Goal: Navigation & Orientation: Find specific page/section

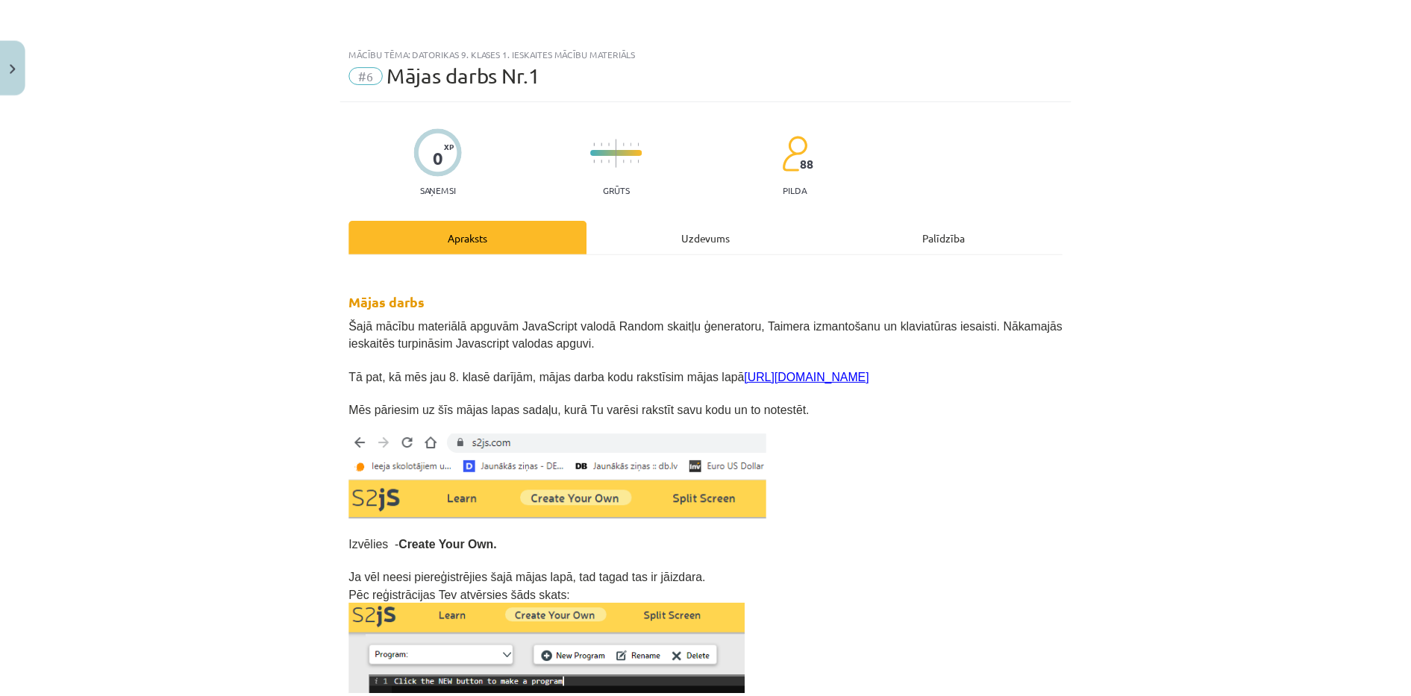
scroll to position [2070, 0]
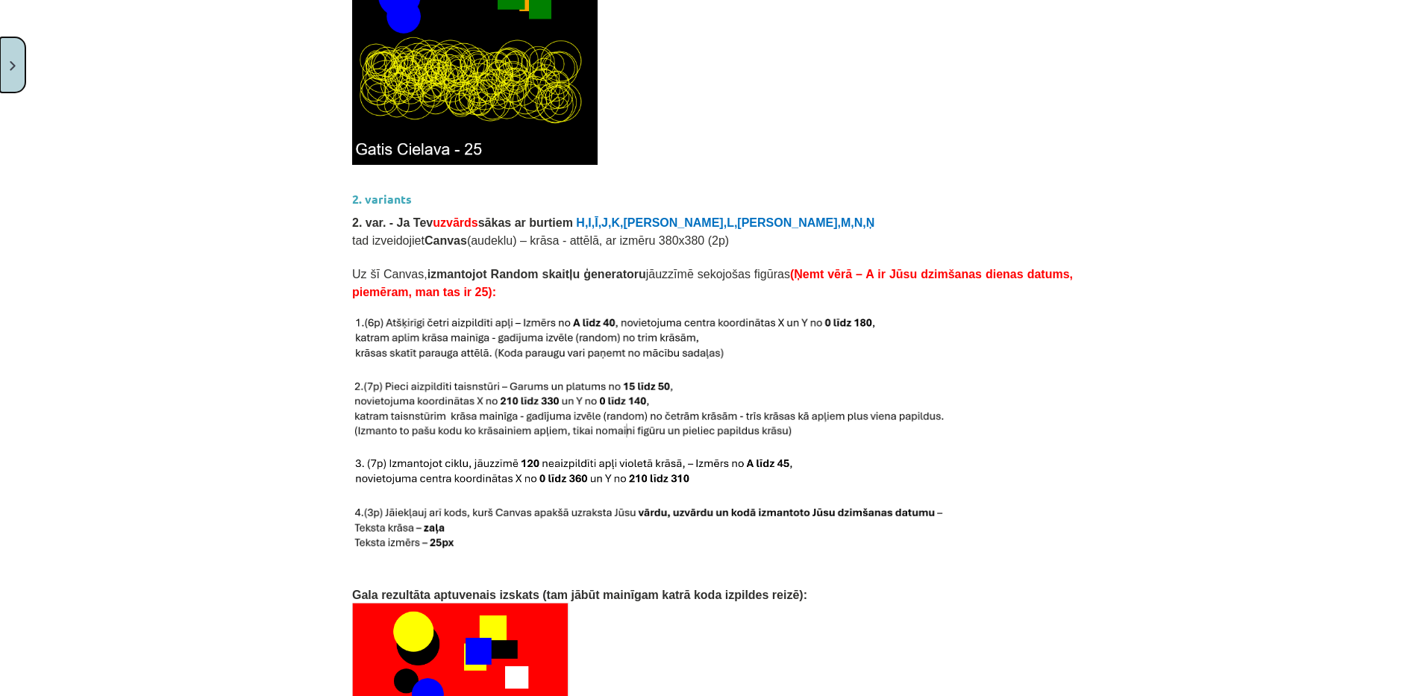
click at [18, 60] on button "Close" at bounding box center [12, 64] width 25 height 55
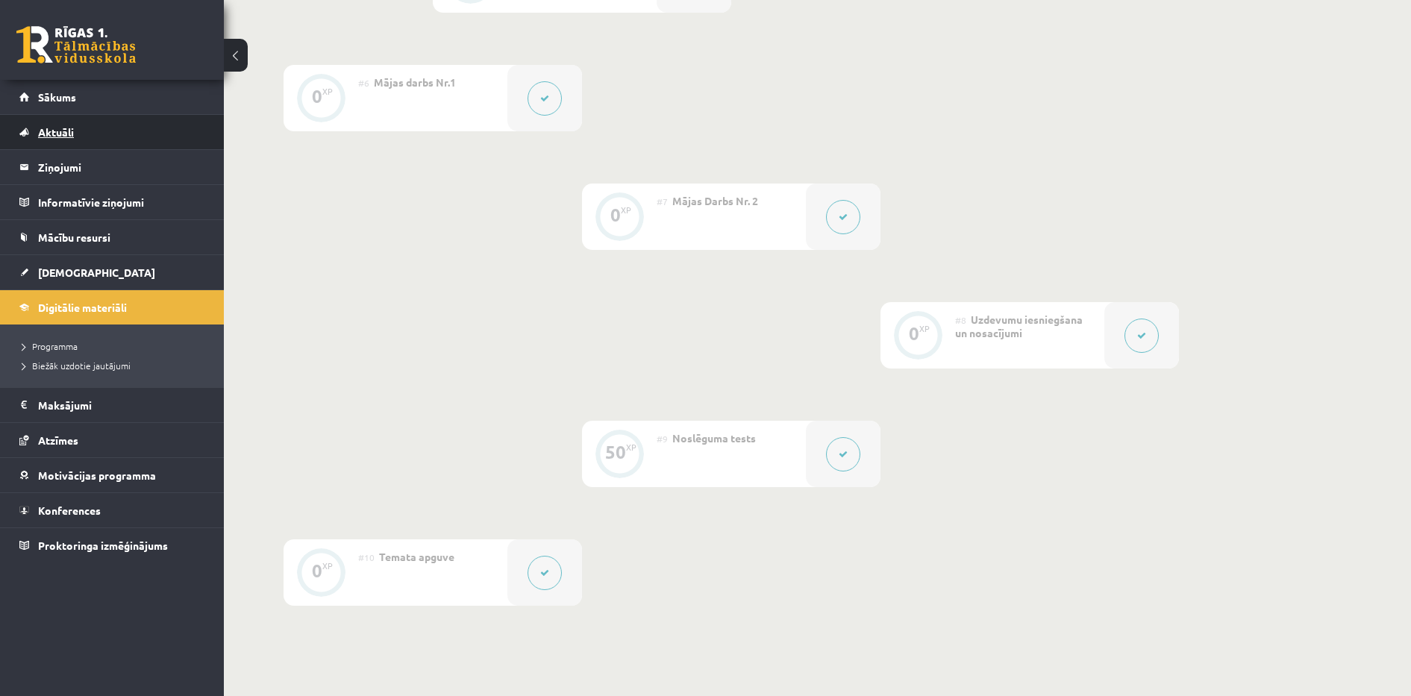
click at [82, 117] on link "Aktuāli" at bounding box center [112, 132] width 186 height 34
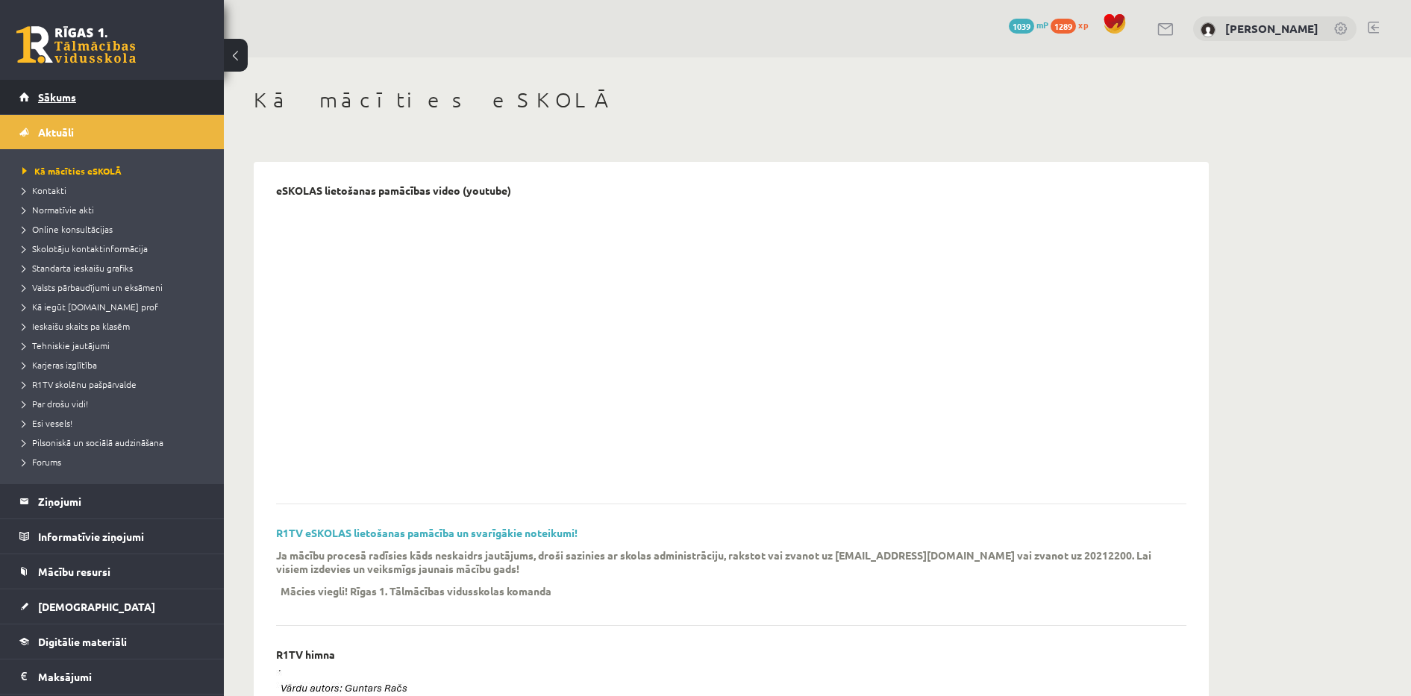
click at [111, 99] on link "Sākums" at bounding box center [112, 97] width 186 height 34
